Goal: Check status: Check status

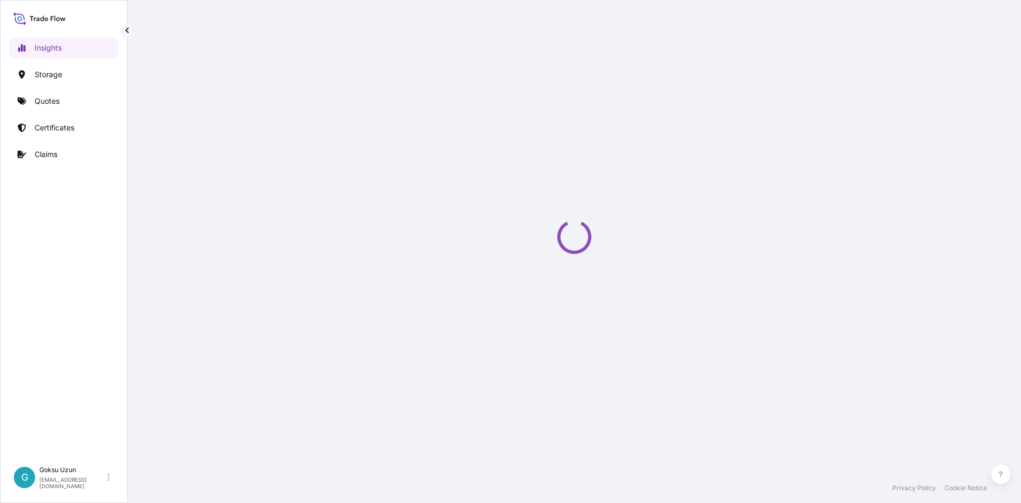
select select "2025"
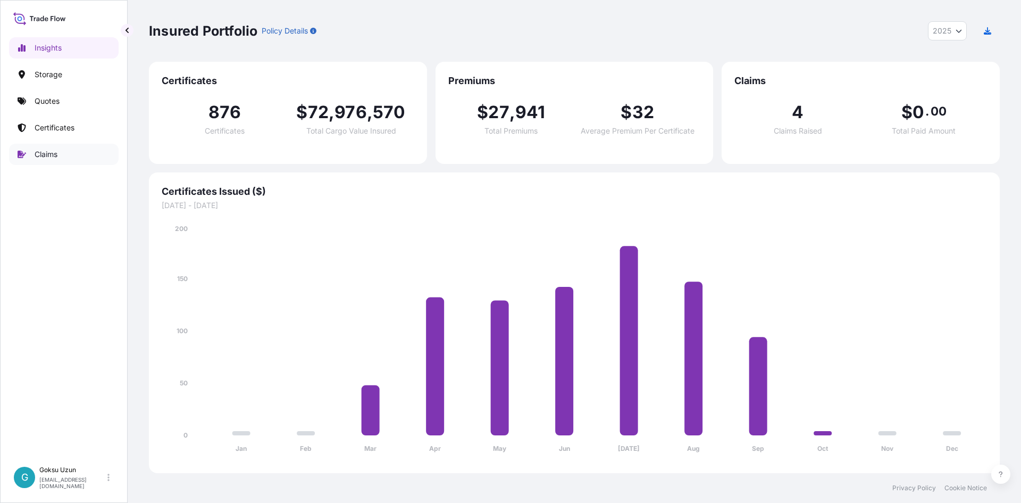
click at [53, 163] on link "Claims" at bounding box center [64, 154] width 110 height 21
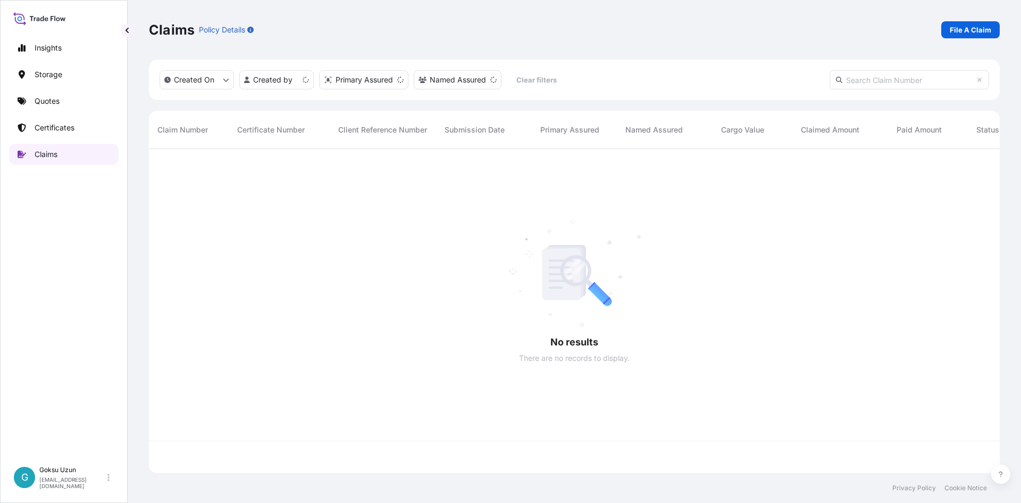
scroll to position [322, 843]
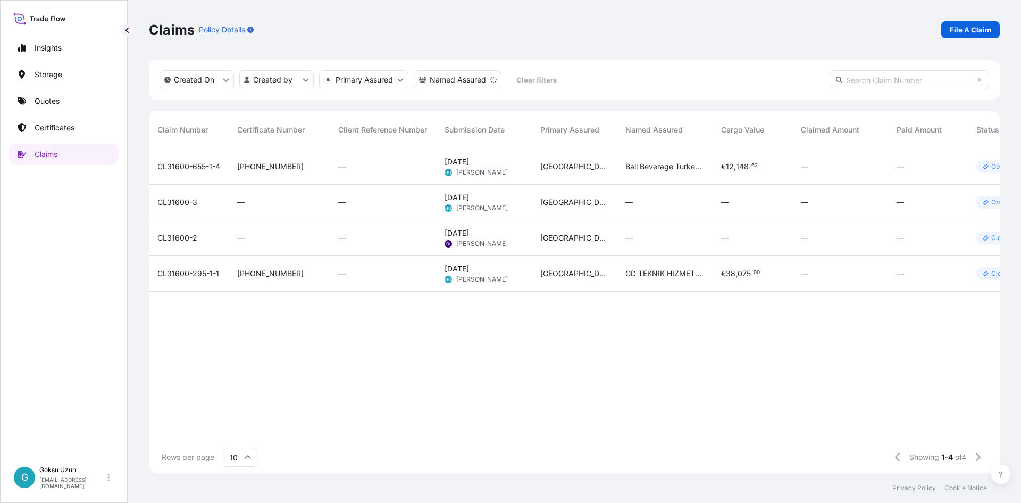
click at [519, 211] on div "Aug 11, 2025 GU Goksu Uzun" at bounding box center [484, 202] width 79 height 20
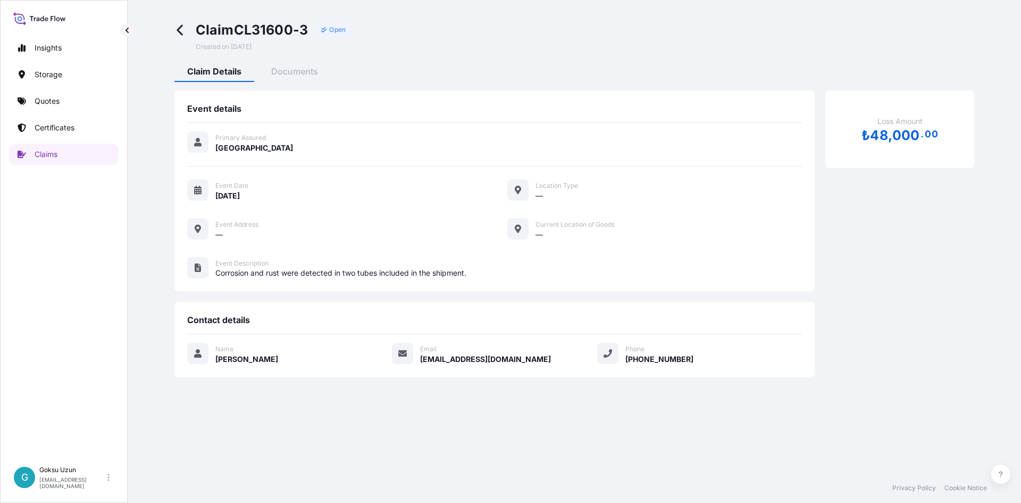
click at [181, 31] on icon at bounding box center [180, 30] width 12 height 12
